Goal: Navigation & Orientation: Find specific page/section

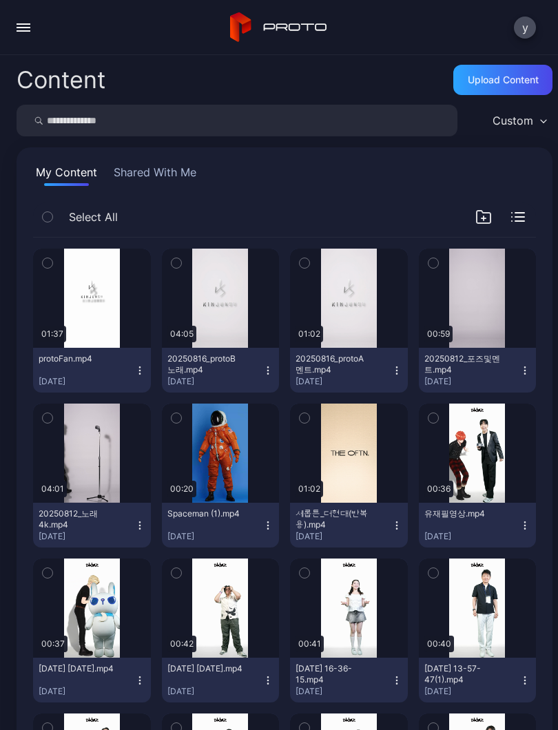
click at [23, 34] on button "button" at bounding box center [24, 28] width 28 height 28
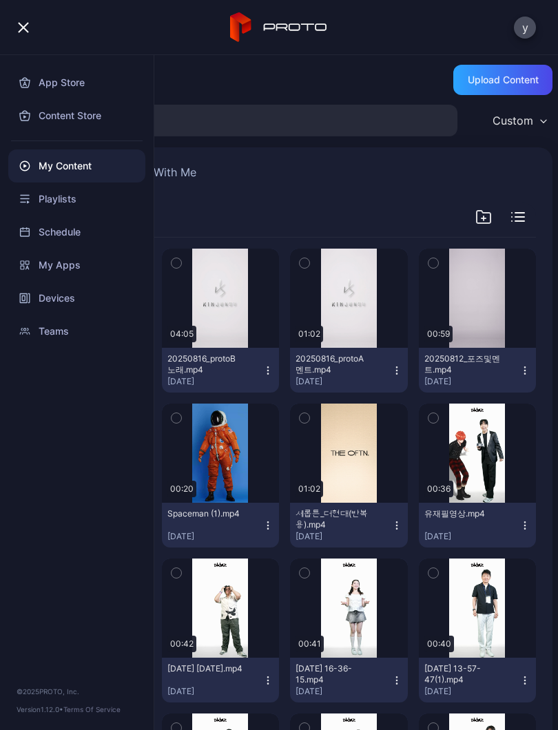
click at [88, 196] on div "Playlists" at bounding box center [76, 199] width 137 height 33
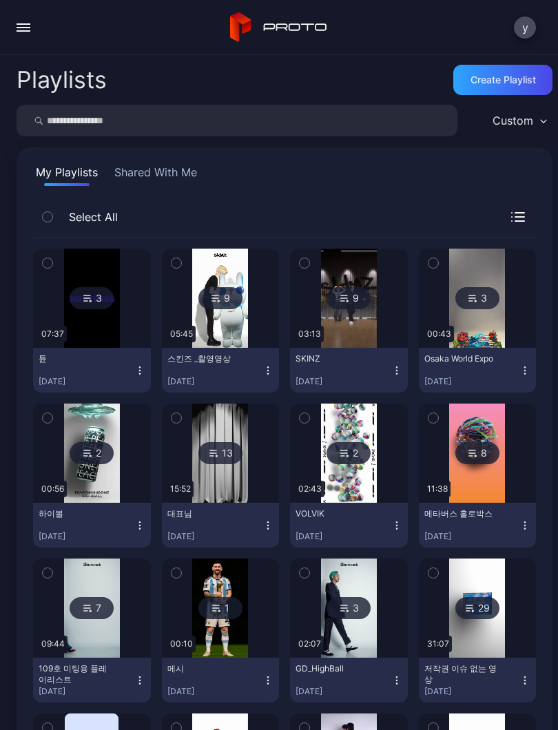
click at [14, 28] on button "button" at bounding box center [24, 28] width 28 height 28
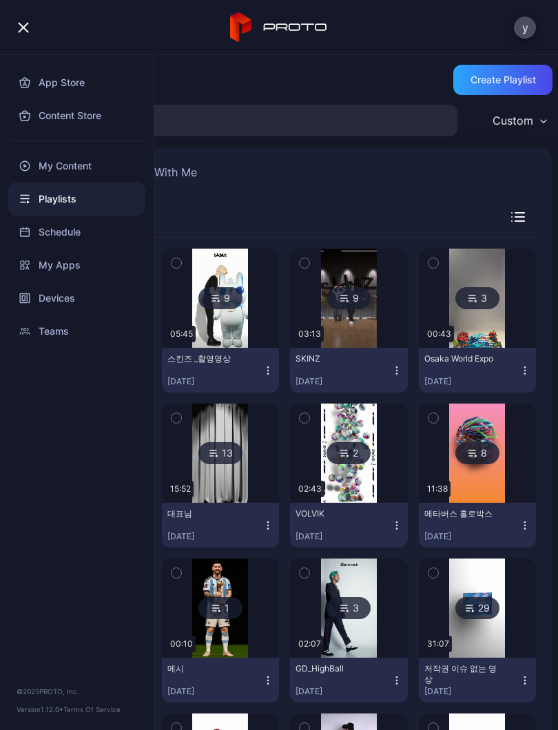
click at [99, 164] on div "My Content" at bounding box center [76, 166] width 137 height 33
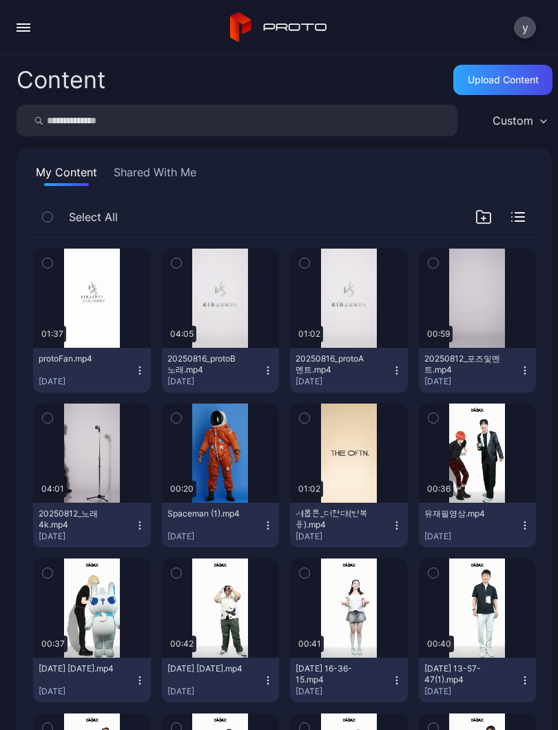
click at [16, 27] on button "button" at bounding box center [24, 28] width 28 height 28
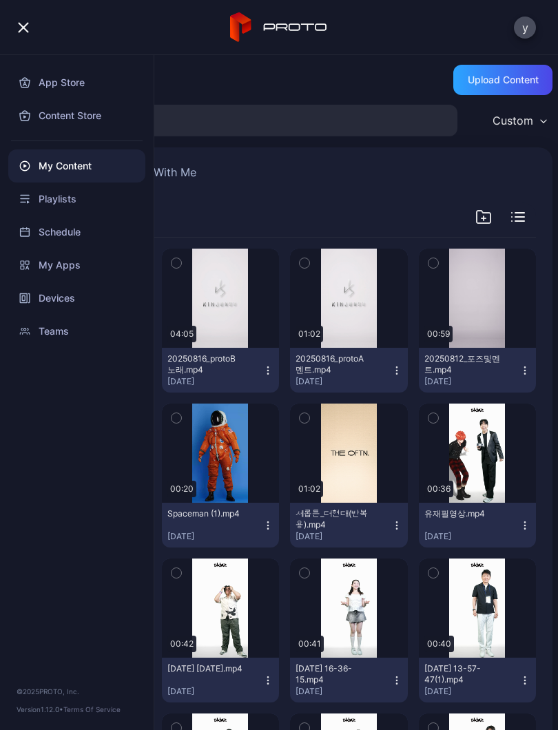
click at [87, 294] on div "Devices" at bounding box center [76, 298] width 137 height 33
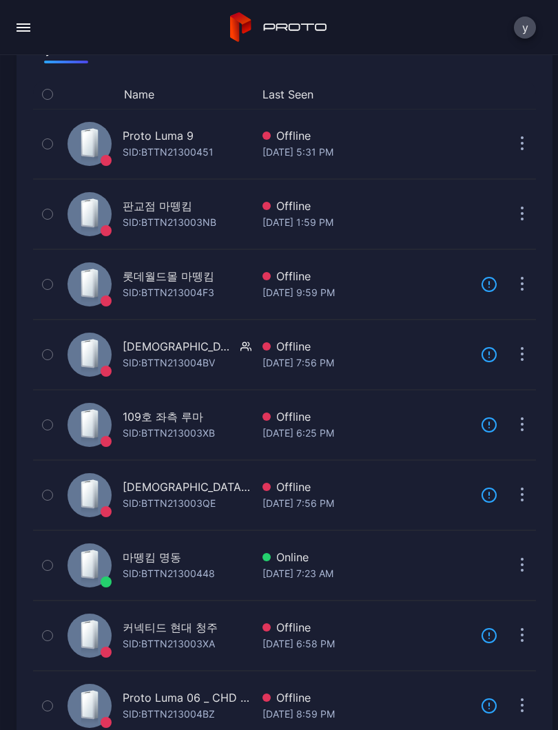
scroll to position [121, 0]
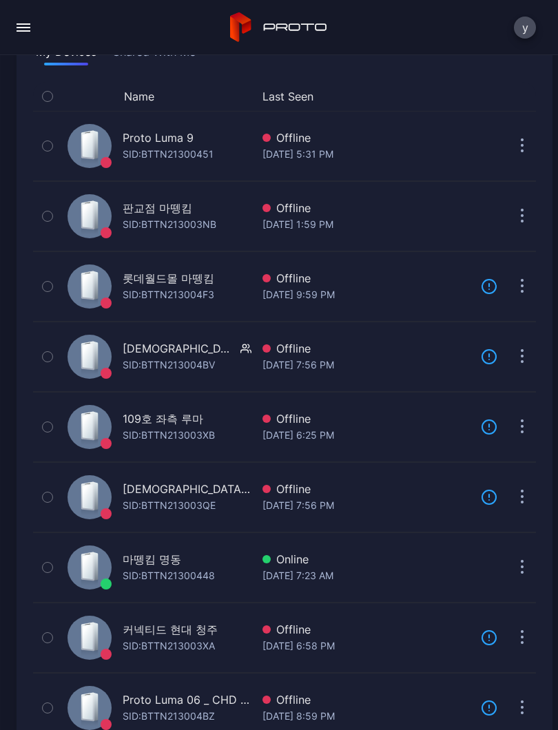
click at [189, 575] on div "SID: BTTN21300448" at bounding box center [169, 576] width 92 height 17
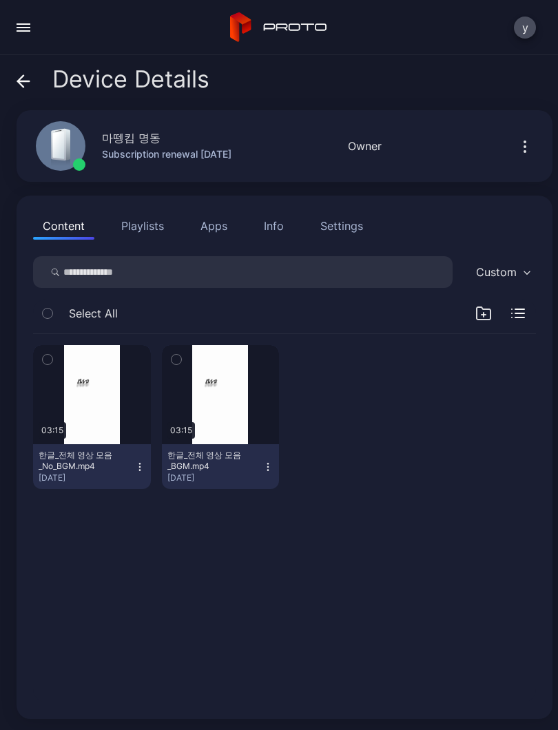
click at [186, 353] on button "button" at bounding box center [176, 359] width 29 height 29
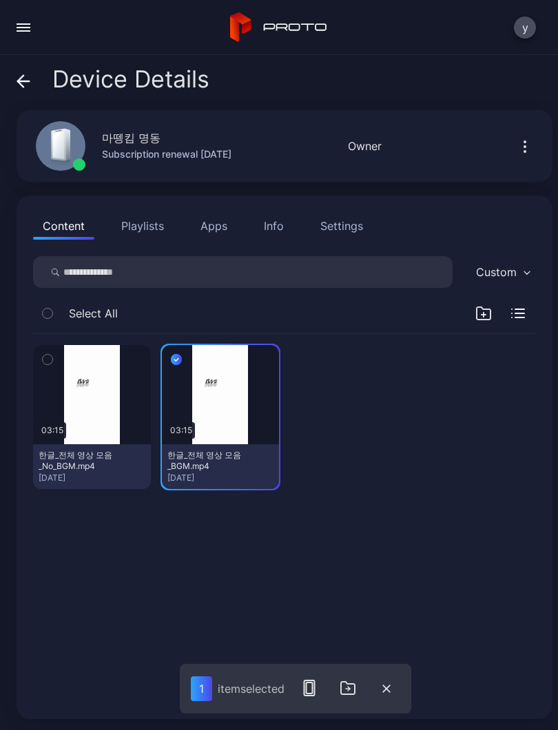
click at [0, 0] on div "button" at bounding box center [0, 0] width 0 height 0
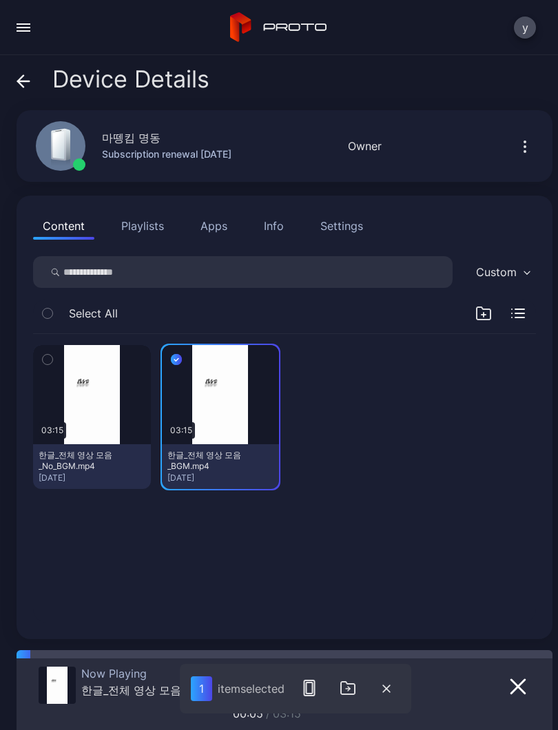
click at [0, 0] on div "button" at bounding box center [0, 0] width 0 height 0
click at [40, 363] on button "button" at bounding box center [47, 359] width 29 height 29
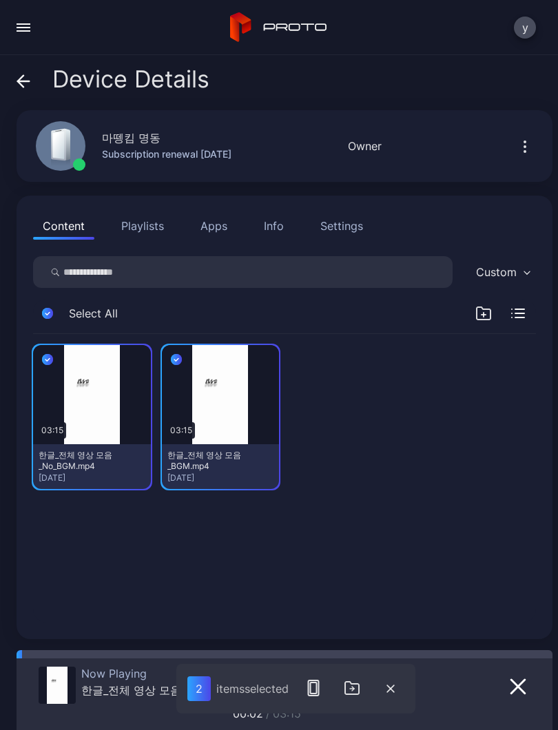
click at [171, 354] on icon "button" at bounding box center [176, 359] width 11 height 15
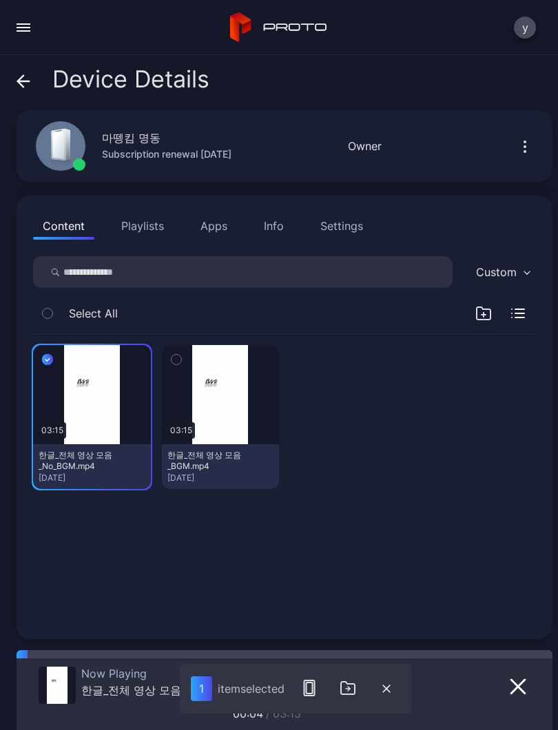
click at [0, 0] on div "button" at bounding box center [0, 0] width 0 height 0
click at [399, 693] on button "button" at bounding box center [387, 689] width 28 height 29
